Goal: Check status: Check status

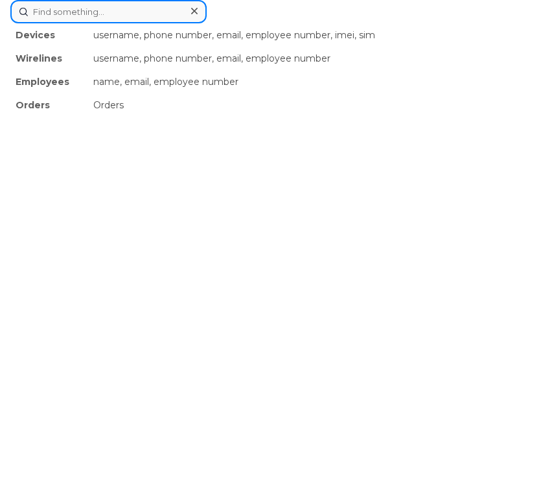
click at [245, 23] on div "Devices username, phone number, email, employee number, imei, sim Wirelines use…" at bounding box center [270, 11] width 521 height 23
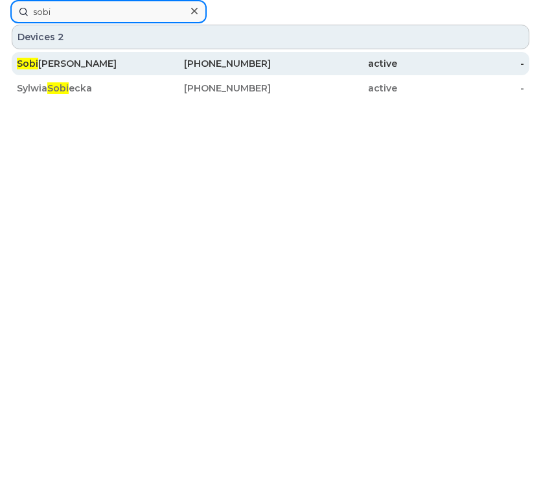
type input "sobi"
click at [239, 63] on div "416-399-9921" at bounding box center [207, 63] width 127 height 13
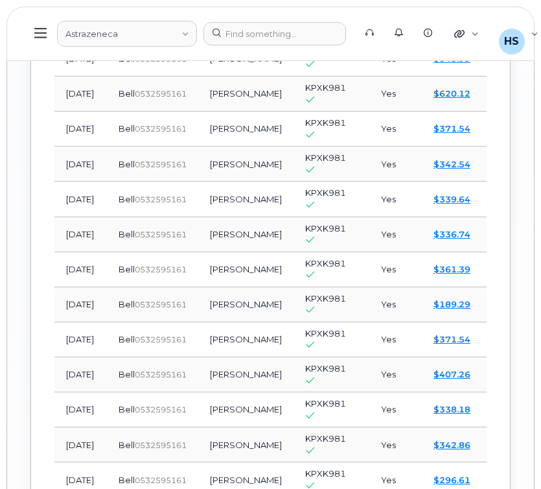
scroll to position [1536, 0]
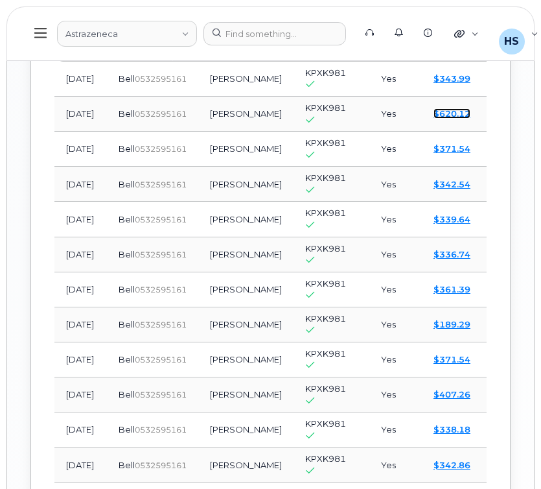
click at [434, 119] on link "$620.12" at bounding box center [452, 113] width 37 height 10
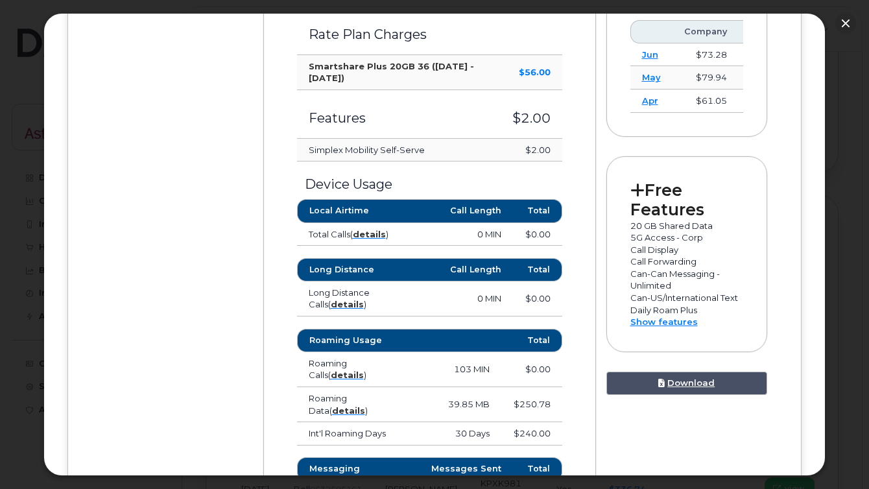
scroll to position [0, 0]
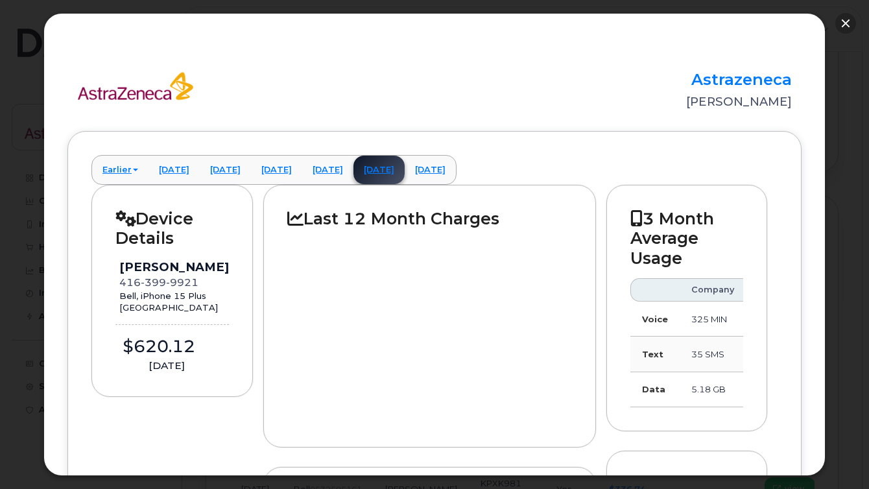
click at [541, 20] on button "button" at bounding box center [845, 23] width 21 height 21
